Goal: Find specific page/section: Find specific page/section

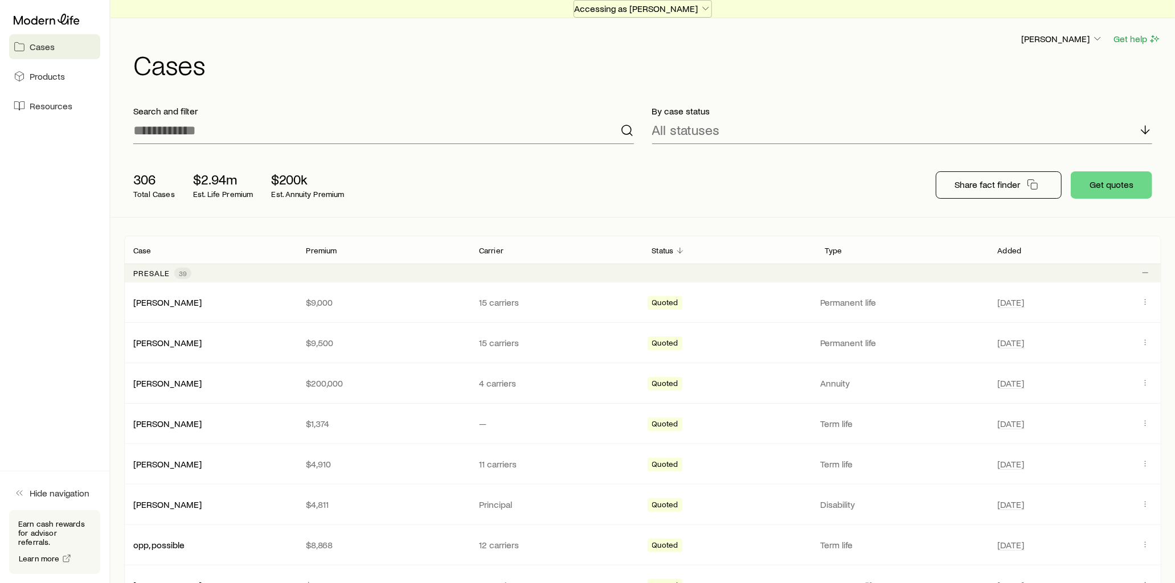
click at [700, 8] on icon "button" at bounding box center [705, 8] width 11 height 11
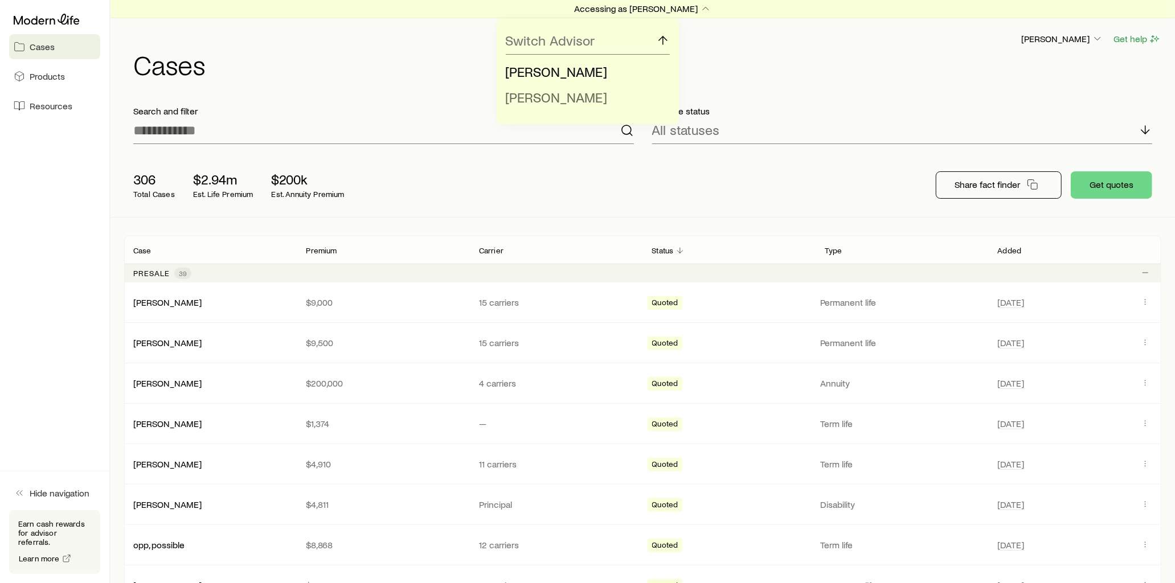
click at [561, 99] on span "[PERSON_NAME]" at bounding box center [557, 97] width 102 height 17
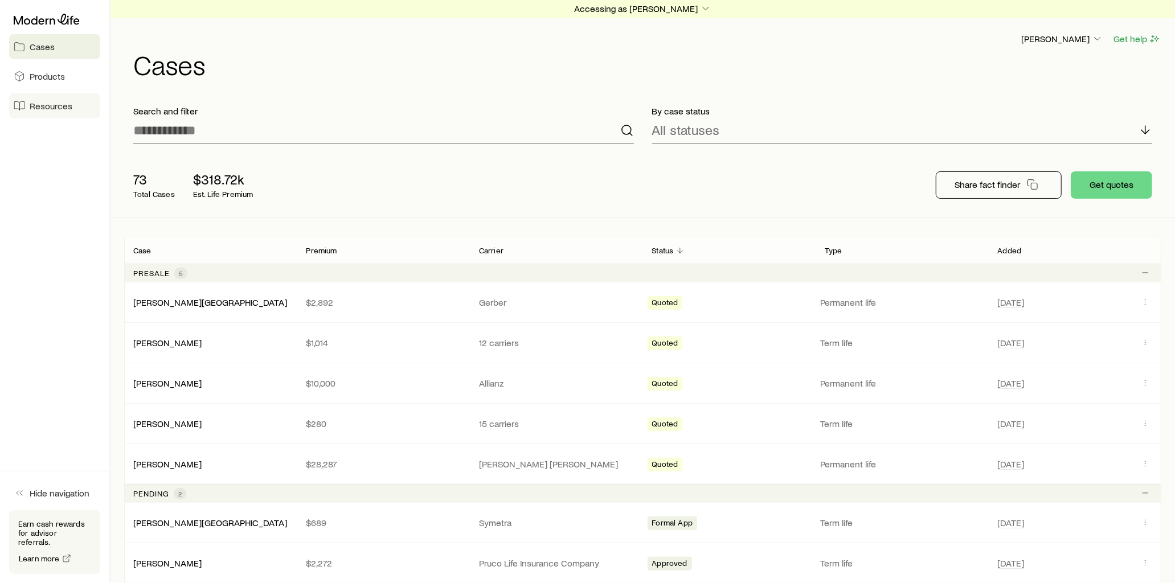
click at [76, 110] on link "Resources" at bounding box center [54, 105] width 91 height 25
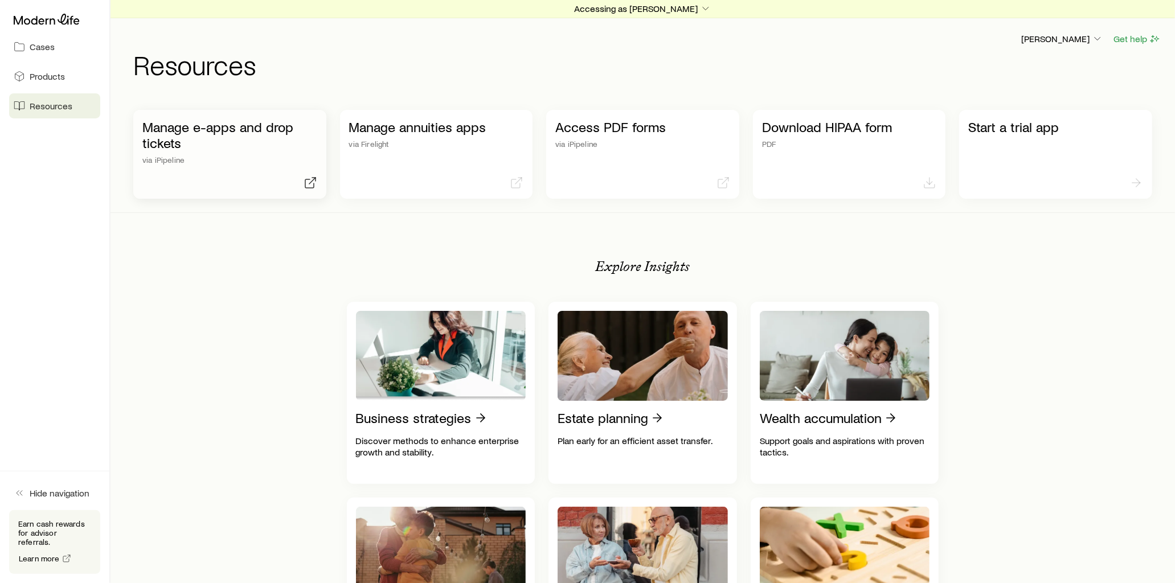
click at [309, 181] on icon at bounding box center [311, 183] width 14 height 14
click at [1089, 37] on p "[PERSON_NAME]" at bounding box center [1062, 38] width 82 height 11
click at [1051, 74] on span "Licenses and contracts" at bounding box center [1039, 70] width 93 height 11
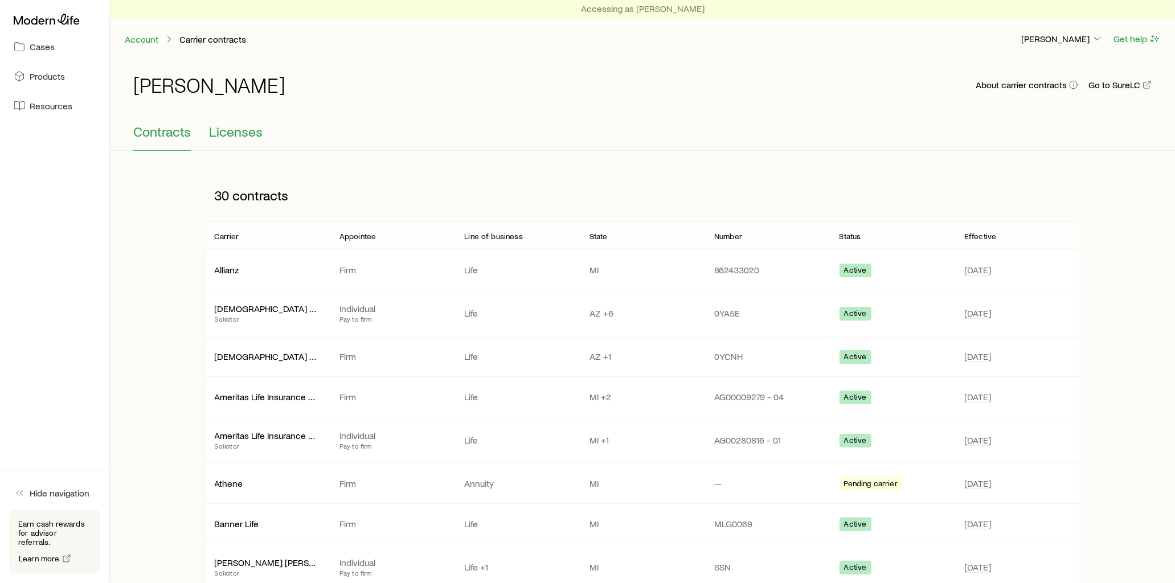
click at [238, 134] on span "Licenses" at bounding box center [236, 132] width 54 height 16
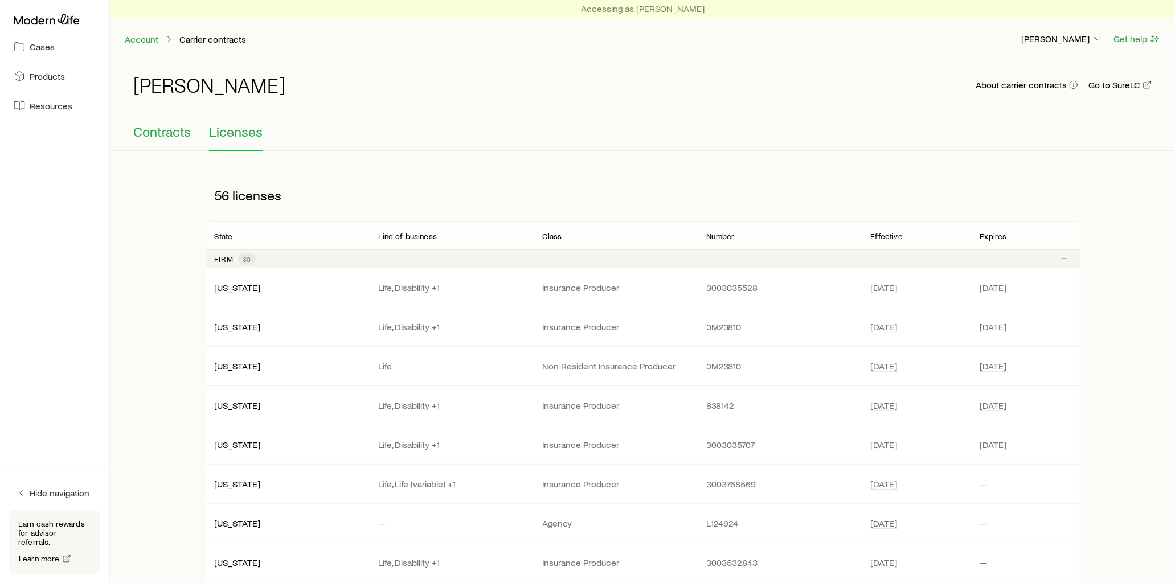
click at [158, 136] on span "Contracts" at bounding box center [162, 132] width 58 height 16
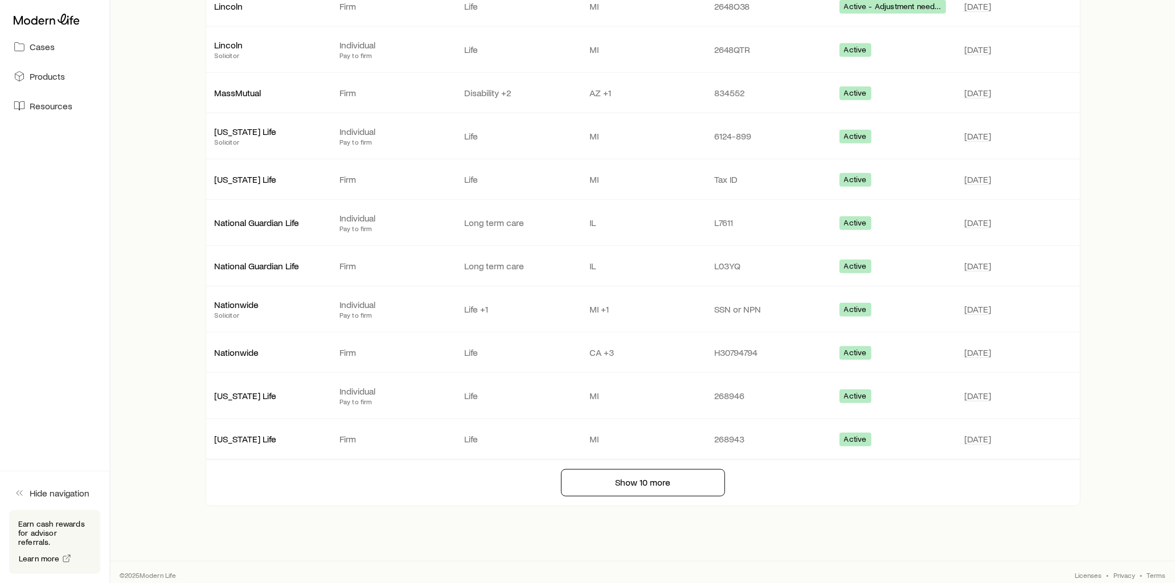
scroll to position [647, 0]
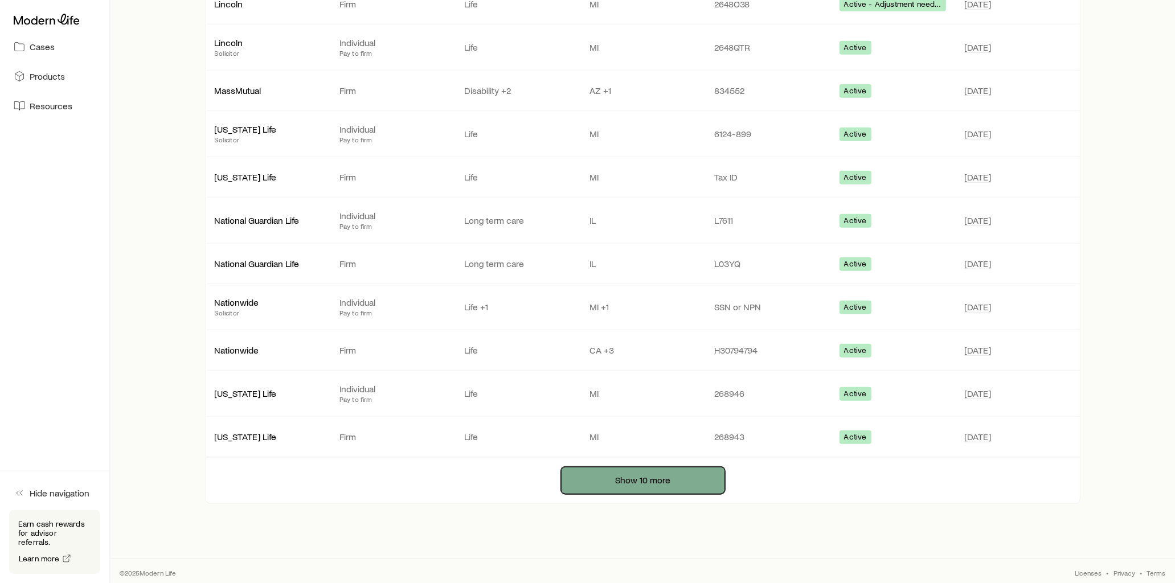
click at [646, 470] on button "Show 10 more" at bounding box center [643, 480] width 164 height 27
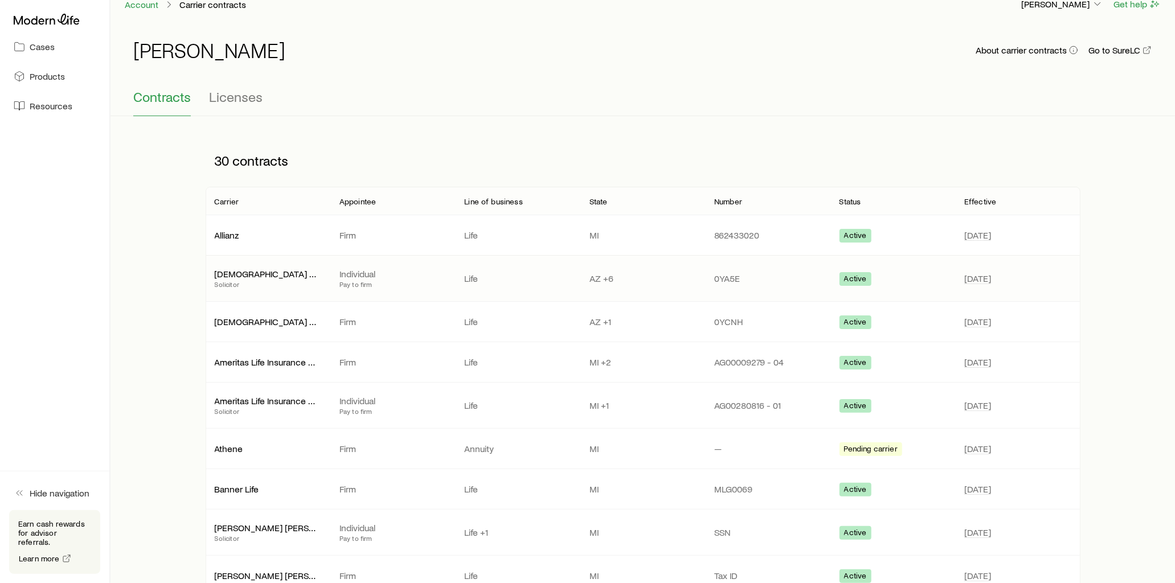
scroll to position [0, 0]
